Goal: Task Accomplishment & Management: Manage account settings

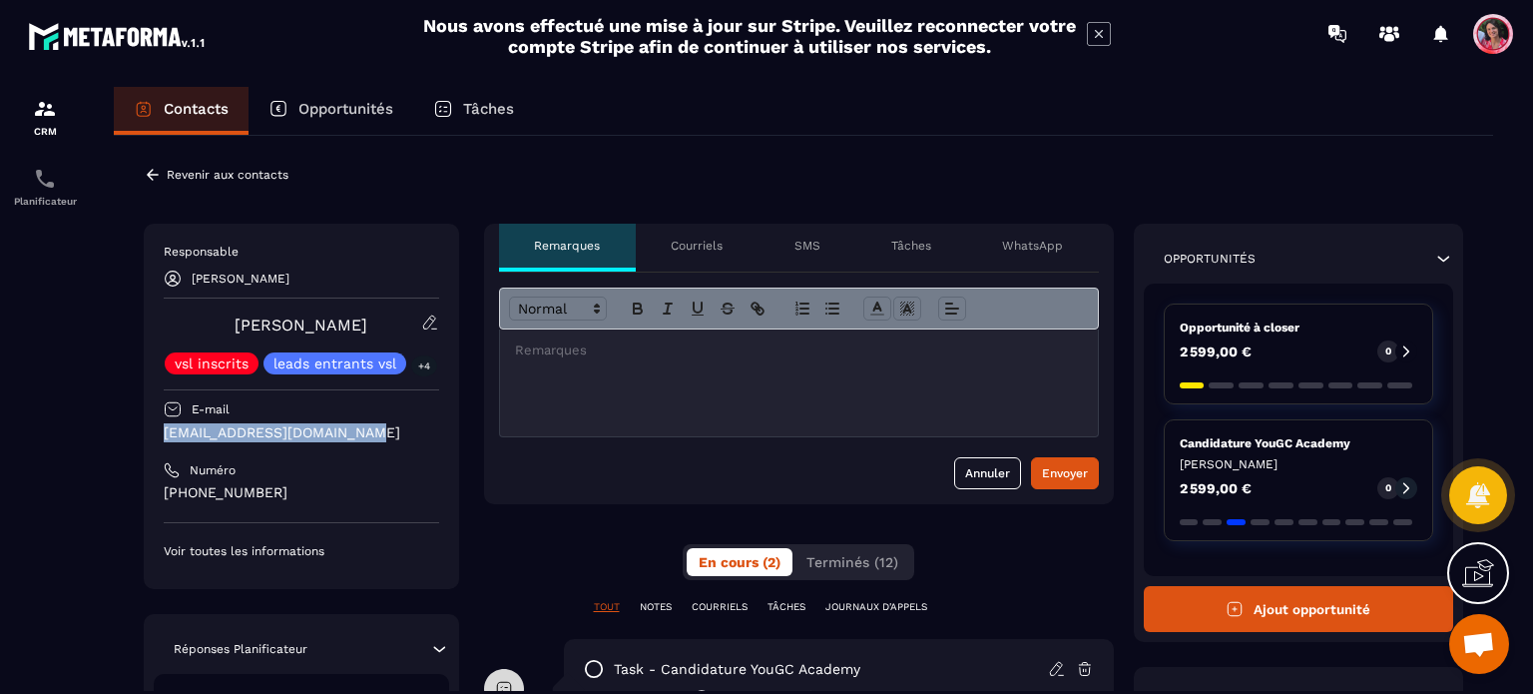
drag, startPoint x: 364, startPoint y: 437, endPoint x: 157, endPoint y: 425, distance: 207.9
click at [157, 425] on div "Responsable [PERSON_NAME] vsl inscrits leads entrants vsl +4 E-mail [PERSON_NAM…" at bounding box center [301, 406] width 315 height 365
copy p "[EMAIL_ADDRESS][DOMAIN_NAME]"
click at [212, 168] on p "Revenir aux contacts" at bounding box center [228, 175] width 122 height 14
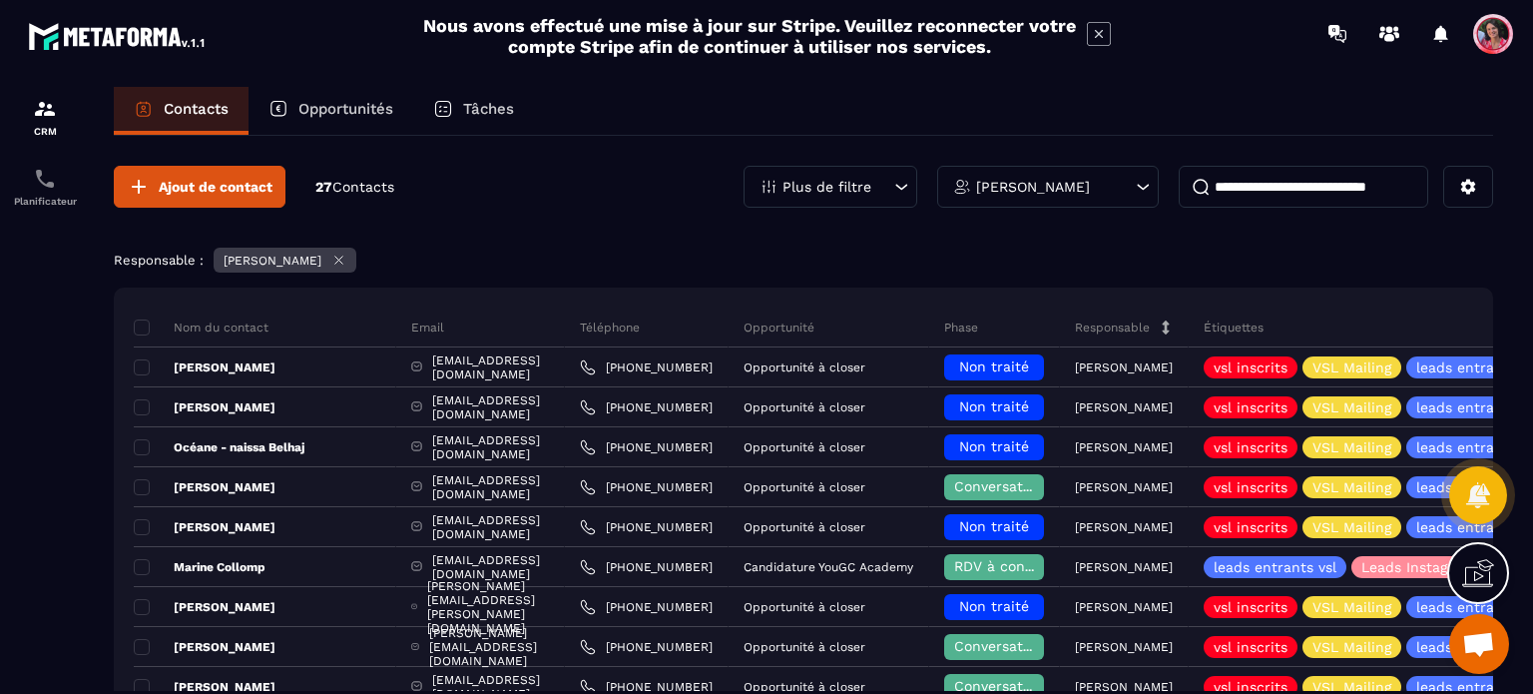
click at [1345, 182] on input at bounding box center [1303, 187] width 249 height 42
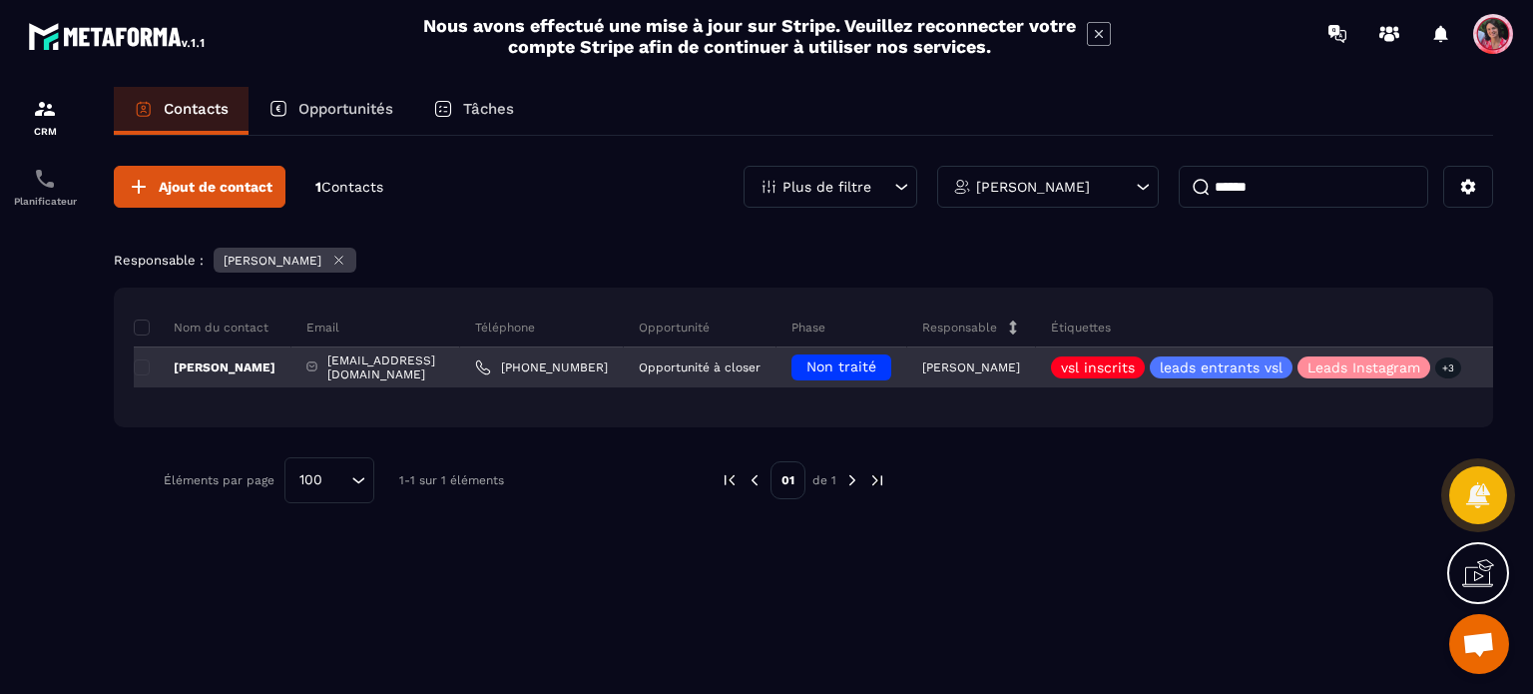
type input "******"
click at [874, 366] on span "Non traité" at bounding box center [841, 366] width 70 height 16
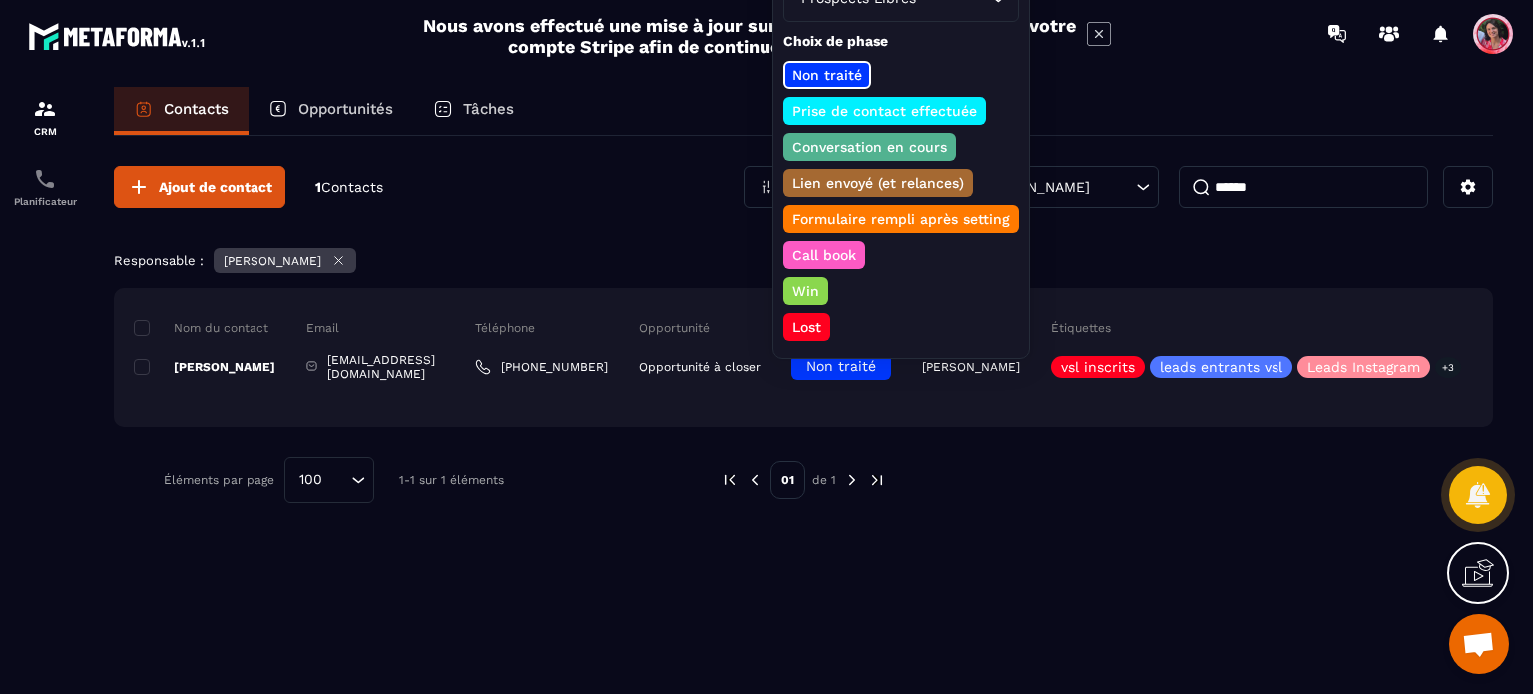
click at [916, 106] on p "Prise de contact effectuée" at bounding box center [884, 111] width 191 height 20
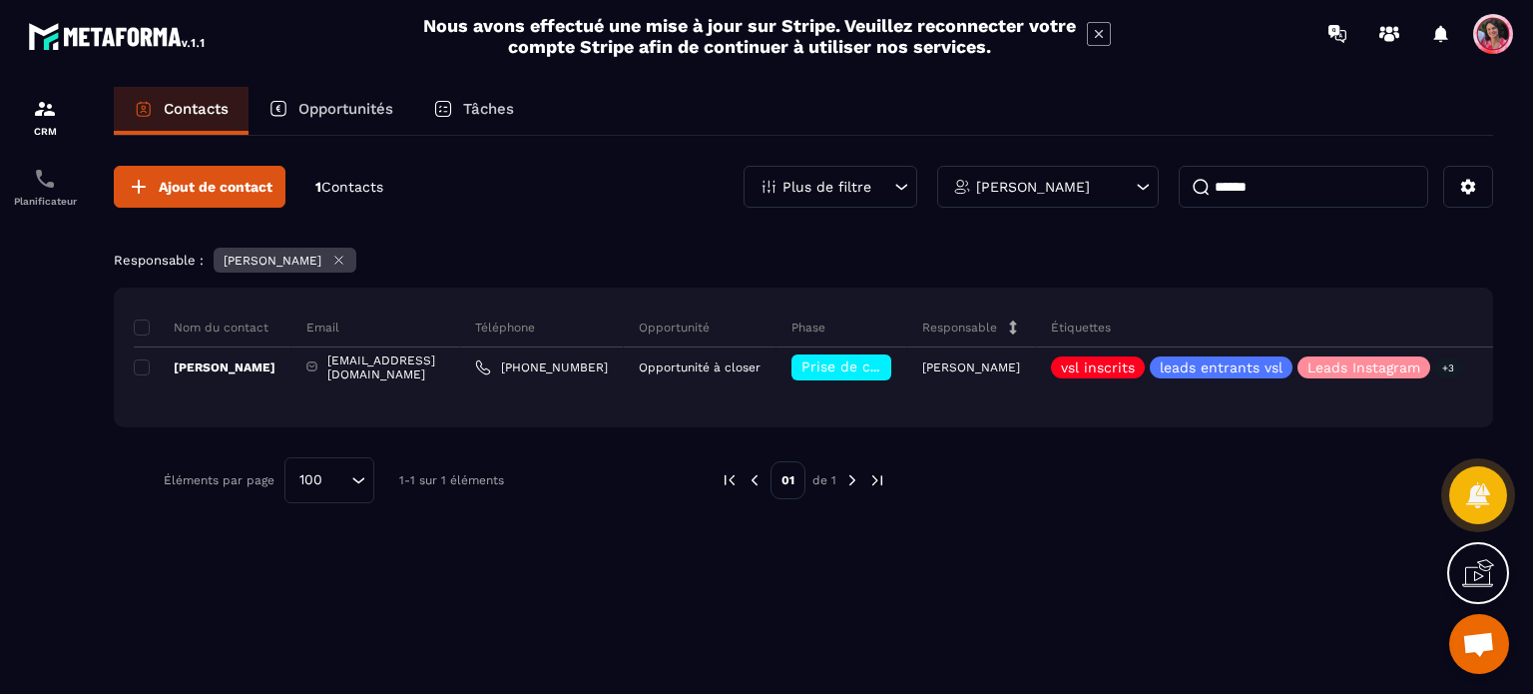
click at [344, 96] on div "Opportunités" at bounding box center [330, 111] width 165 height 48
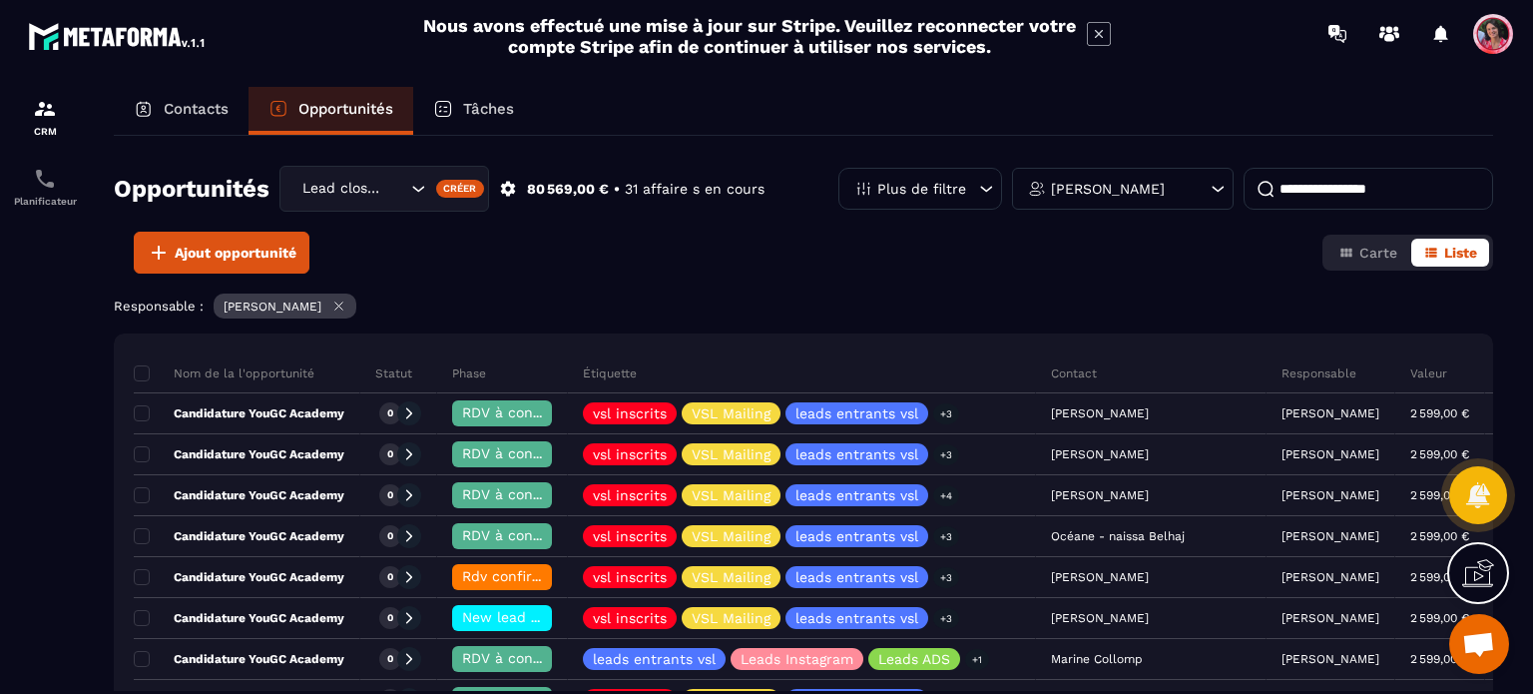
click at [1301, 191] on input at bounding box center [1367, 189] width 249 height 42
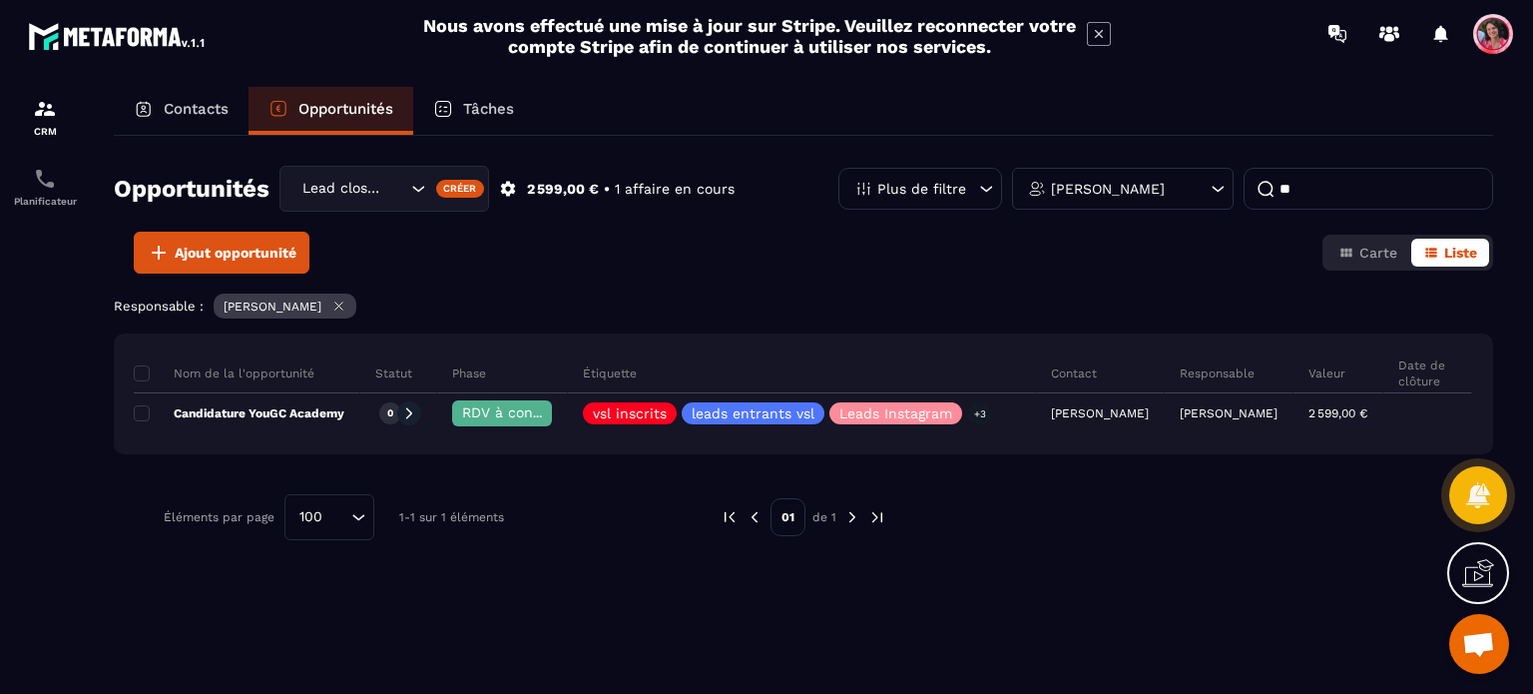
type input "*"
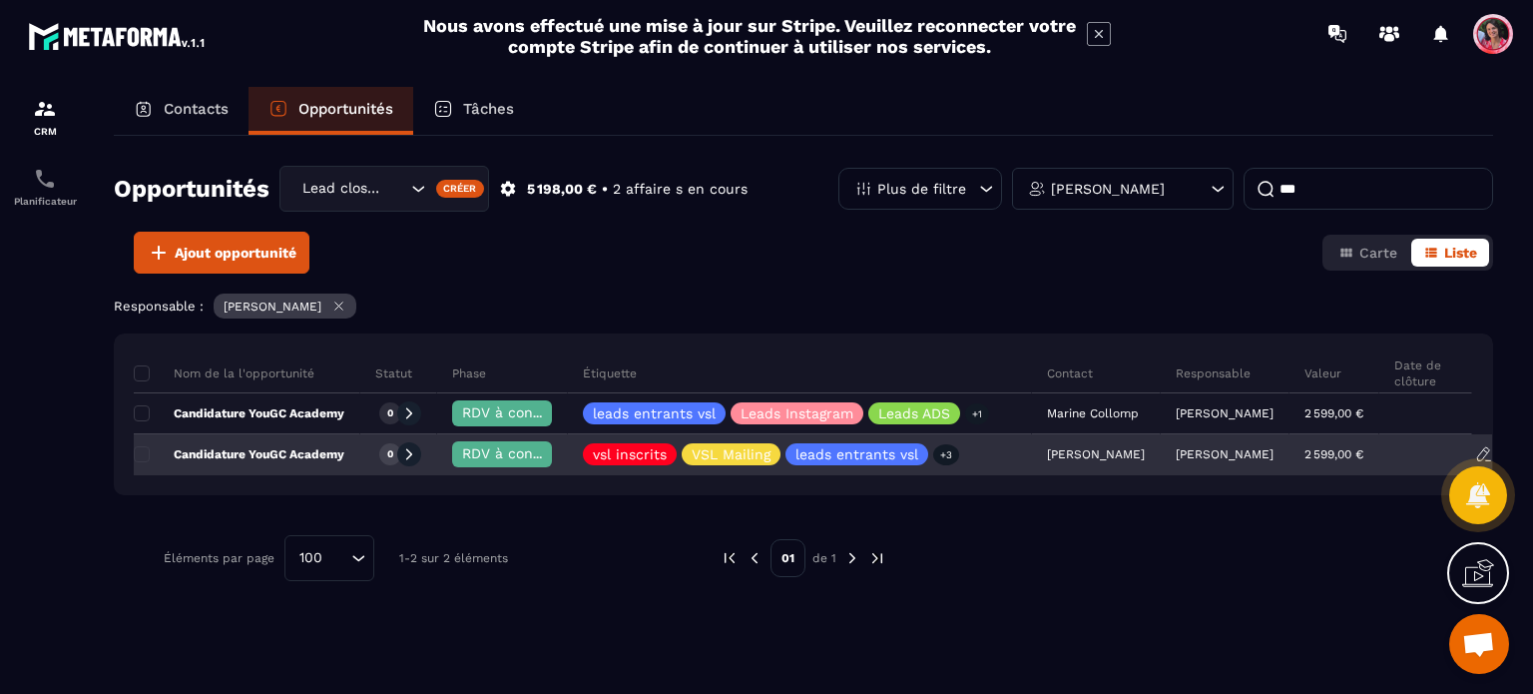
type input "***"
click at [524, 462] on div "RDV à confimer ❓" at bounding box center [502, 454] width 100 height 26
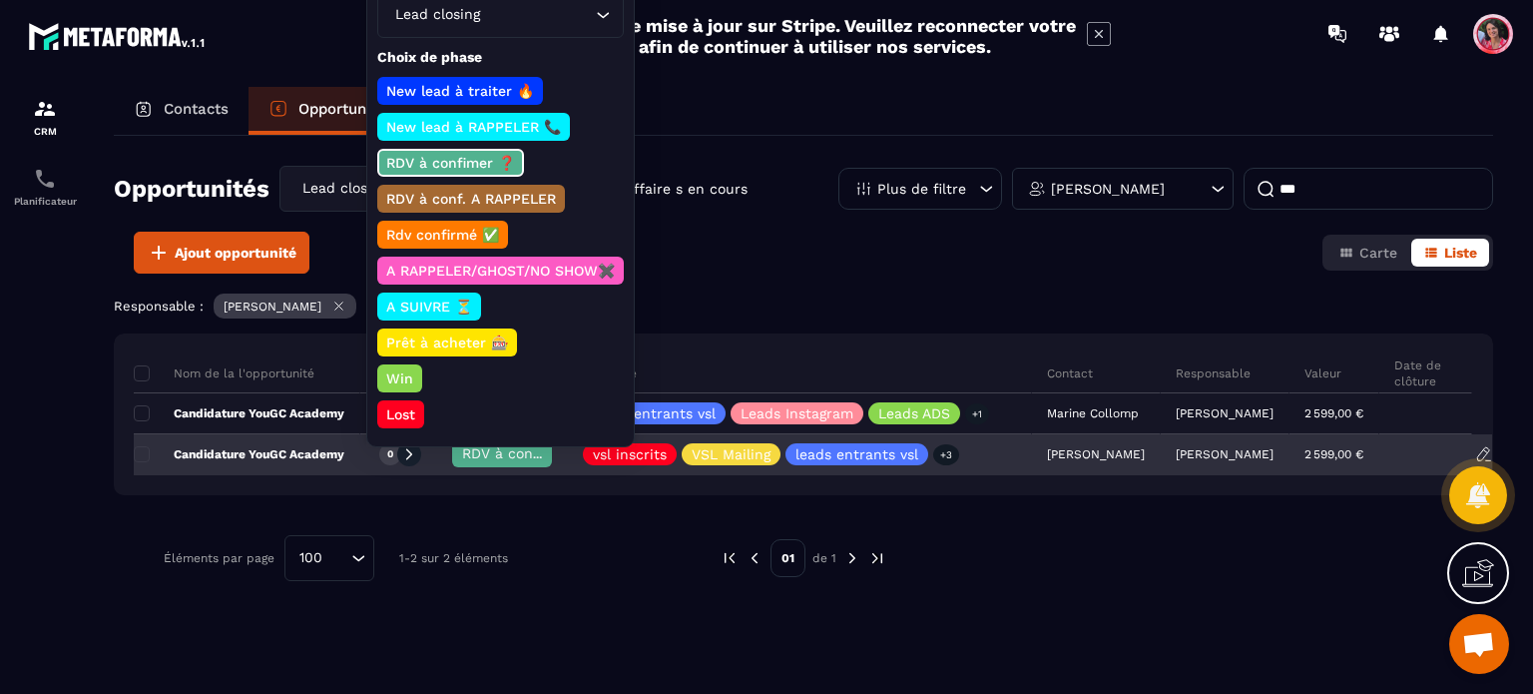
click at [312, 464] on div "Candidature YouGC Academy" at bounding box center [247, 455] width 227 height 40
